Goal: Information Seeking & Learning: Learn about a topic

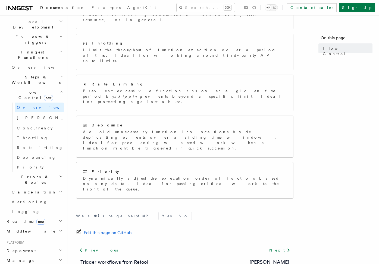
scroll to position [127, 0]
click at [39, 187] on h2 "Cancellation" at bounding box center [36, 192] width 54 height 10
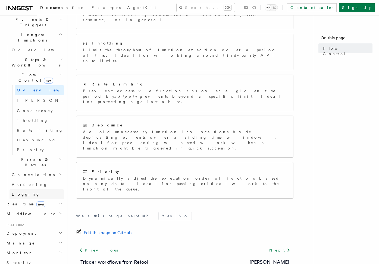
scroll to position [145, 0]
click at [41, 198] on h2 "Realtime new" at bounding box center [33, 203] width 59 height 10
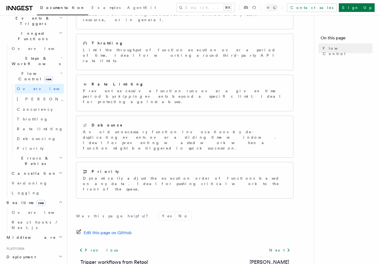
click at [39, 198] on h2 "Realtime new" at bounding box center [33, 203] width 59 height 10
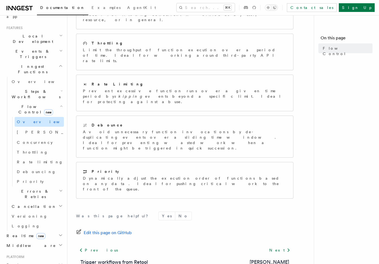
scroll to position [124, 0]
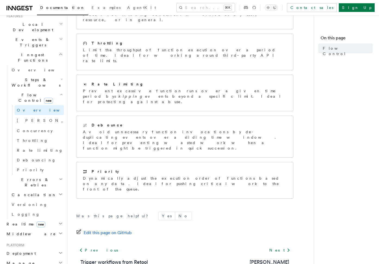
click at [38, 219] on h2 "Realtime new" at bounding box center [33, 224] width 59 height 10
click at [36, 229] on link "Overview" at bounding box center [36, 234] width 54 height 10
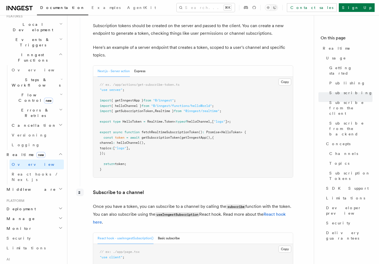
scroll to position [686, 0]
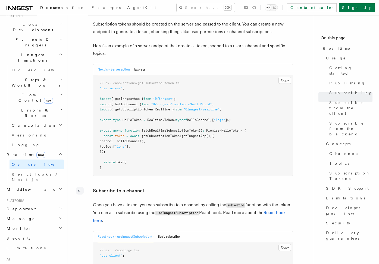
click at [39, 204] on h2 "Deployment" at bounding box center [33, 209] width 59 height 10
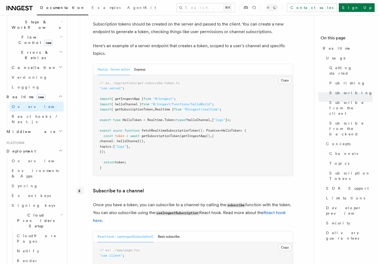
scroll to position [181, 0]
click at [40, 213] on span "Cloud Providers Setup" at bounding box center [34, 221] width 50 height 16
click at [39, 240] on link "Connect new" at bounding box center [36, 245] width 54 height 11
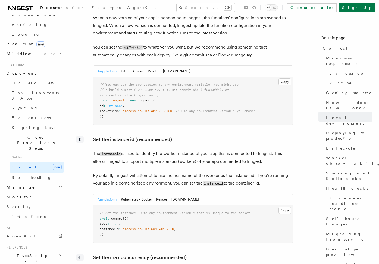
scroll to position [258, 0]
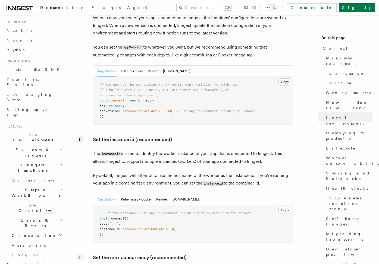
scroll to position [0, 0]
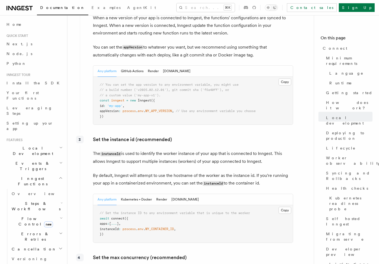
click at [29, 176] on span "Inngest Functions" at bounding box center [31, 181] width 54 height 11
click at [30, 218] on h2 "Deployment" at bounding box center [33, 223] width 59 height 10
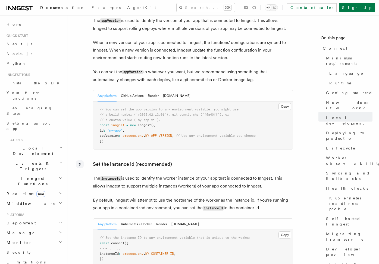
scroll to position [889, 0]
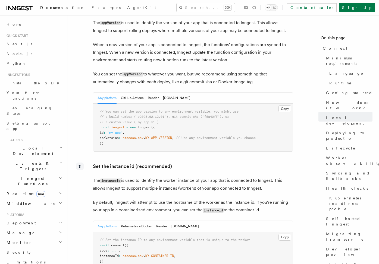
click at [27, 161] on span "Events & Triggers" at bounding box center [31, 166] width 55 height 11
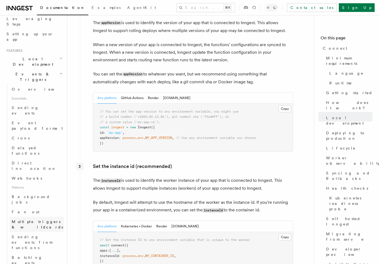
scroll to position [91, 0]
click at [42, 233] on span "Sending events from functions" at bounding box center [32, 240] width 40 height 15
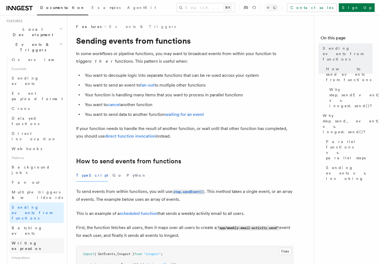
scroll to position [128, 0]
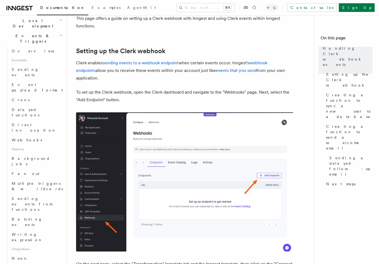
scroll to position [239, 0]
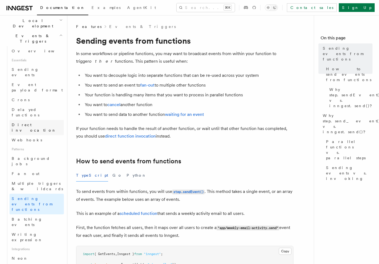
click at [30, 123] on span "Direct invocation" at bounding box center [34, 128] width 45 height 10
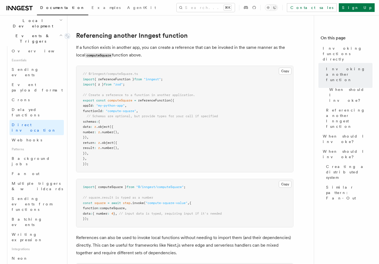
scroll to position [369, 0]
